Goal: Task Accomplishment & Management: Use online tool/utility

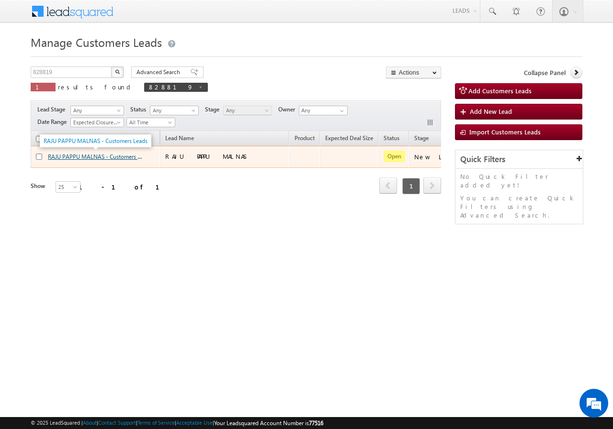
click at [80, 156] on link "RAJU PAPPU MALNAS - Customers Leads" at bounding box center [100, 156] width 104 height 8
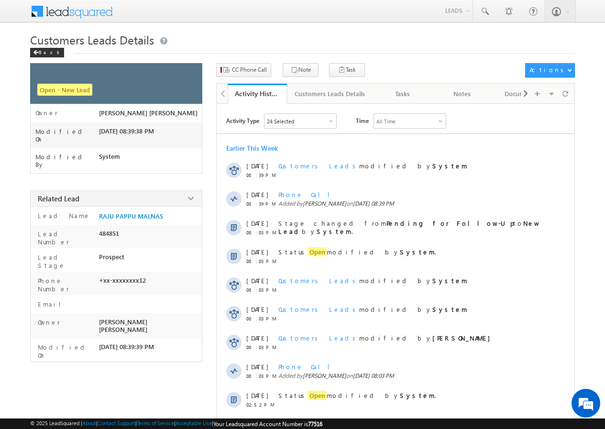
scroll to position [48, 0]
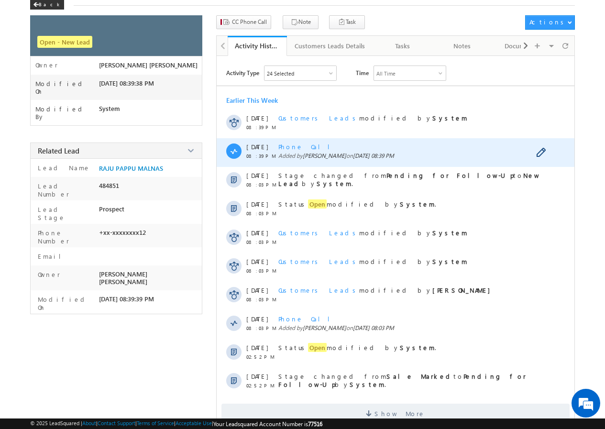
click at [286, 145] on span "Phone Call" at bounding box center [308, 147] width 59 height 8
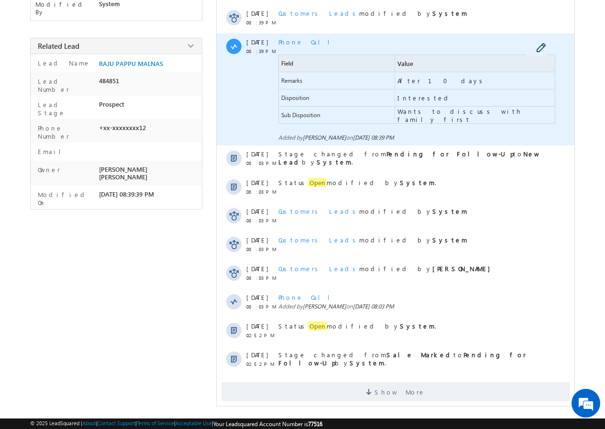
scroll to position [155, 0]
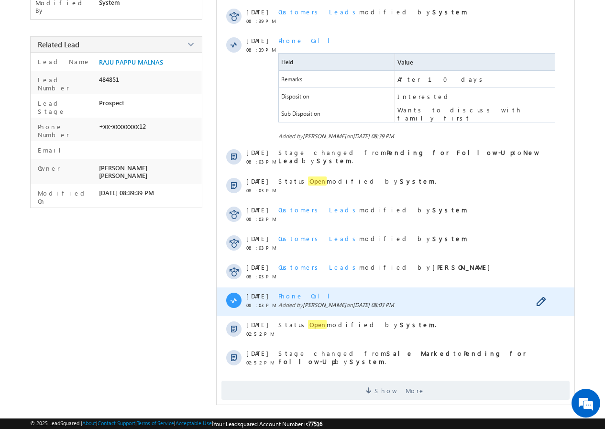
click at [300, 297] on span "Phone Call" at bounding box center [308, 296] width 59 height 8
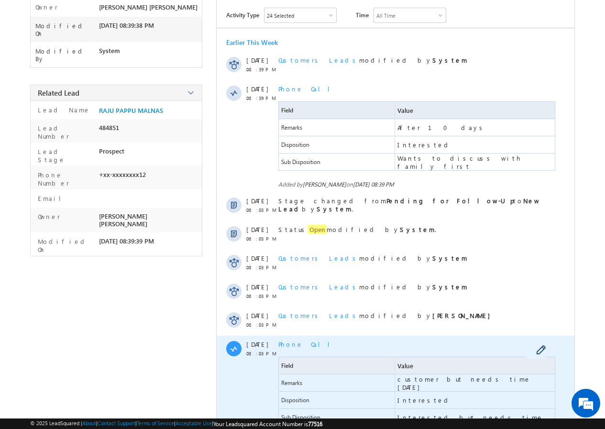
scroll to position [0, 0]
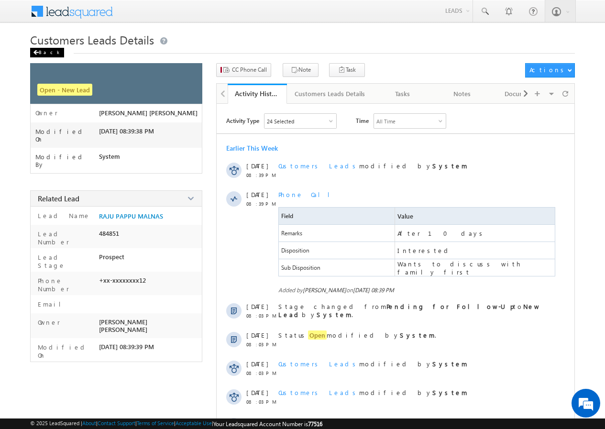
click at [45, 50] on div "Back" at bounding box center [47, 53] width 34 height 10
